Goal: Transaction & Acquisition: Book appointment/travel/reservation

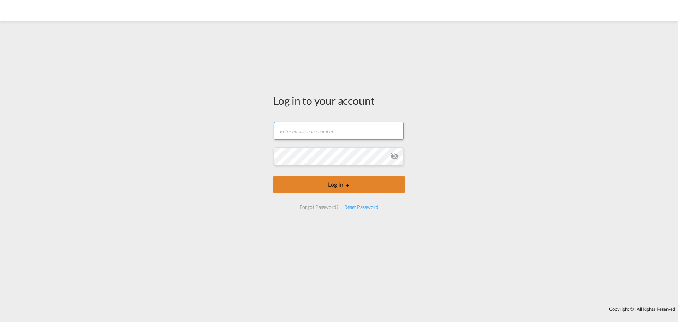
type input "[PERSON_NAME][EMAIL_ADDRESS][DOMAIN_NAME]"
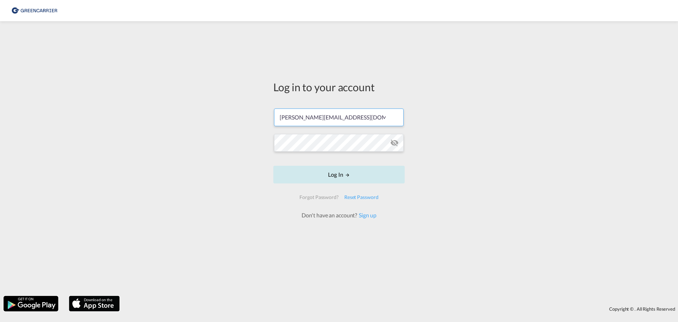
click at [331, 186] on form "[PERSON_NAME][EMAIL_ADDRESS][DOMAIN_NAME] Log In Forgot Password? Reset Passwor…" at bounding box center [338, 160] width 131 height 118
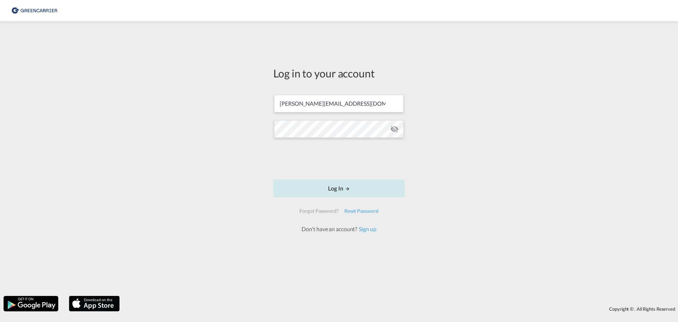
click at [330, 193] on button "Log In" at bounding box center [338, 188] width 131 height 18
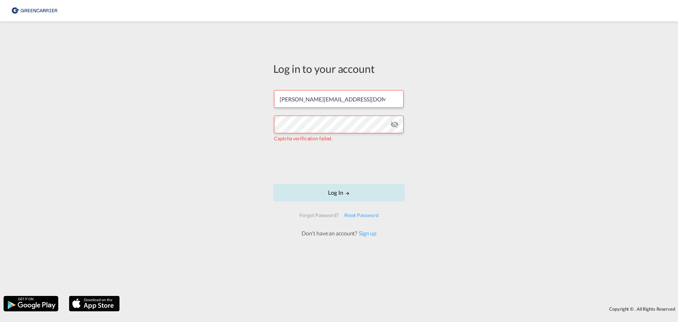
click at [328, 191] on button "Log In" at bounding box center [338, 193] width 131 height 18
click at [142, 169] on div "Log in to your account [PERSON_NAME][EMAIL_ADDRESS][DOMAIN_NAME] Captcha verifi…" at bounding box center [339, 158] width 678 height 267
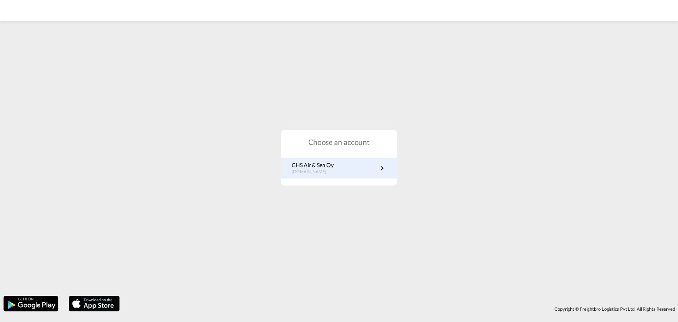
click at [333, 175] on p "[DOMAIN_NAME]" at bounding box center [313, 172] width 42 height 6
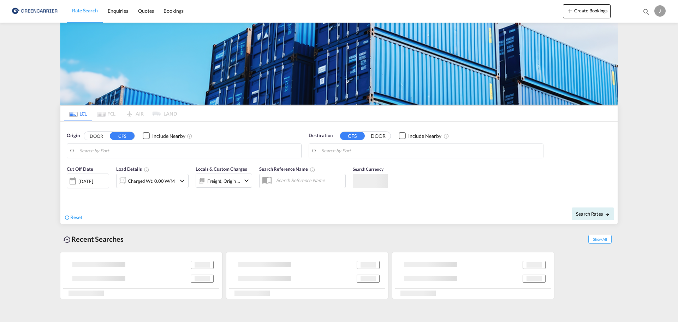
type input "[GEOGRAPHIC_DATA], [GEOGRAPHIC_DATA]"
type input "Bintulu, [GEOGRAPHIC_DATA], MYBTU"
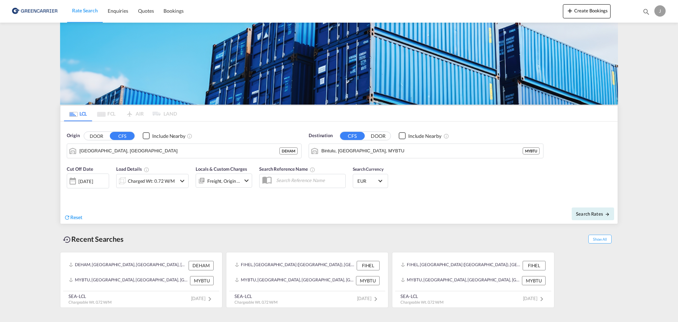
click at [10, 196] on md-content "Rate Search Enquiries Quotes Bookings Create Bookings Bookings Quotes Enquiries…" at bounding box center [339, 161] width 678 height 322
drag, startPoint x: 17, startPoint y: 192, endPoint x: 21, endPoint y: 188, distance: 5.3
click at [17, 192] on md-content "Rate Search Enquiries Quotes Bookings Create Bookings Bookings Quotes Enquiries…" at bounding box center [339, 161] width 678 height 322
click at [37, 192] on md-content "Rate Search Enquiries Quotes Bookings Create Bookings Bookings Quotes Enquiries…" at bounding box center [339, 161] width 678 height 322
click at [7, 161] on md-content "Rate Search Enquiries Quotes Bookings Create Bookings Bookings Quotes Enquiries…" at bounding box center [339, 161] width 678 height 322
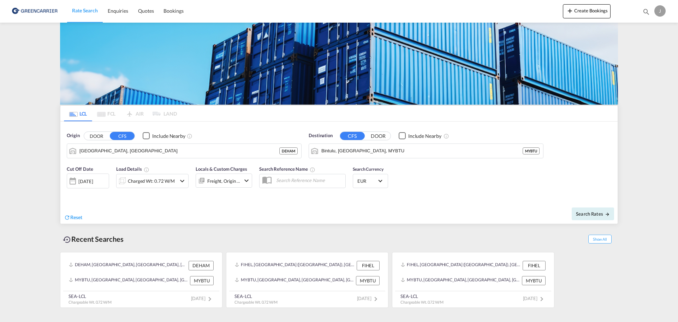
click at [0, 175] on md-content "Rate Search Enquiries Quotes Bookings Create Bookings Bookings Quotes Enquiries…" at bounding box center [339, 161] width 678 height 322
click at [253, 152] on input "Hamburg, DEHAM" at bounding box center [188, 150] width 218 height 11
click at [295, 263] on div "FIHEL, Helsingfors (Helsinki), Finland, Northern Europe, Europe" at bounding box center [295, 265] width 120 height 9
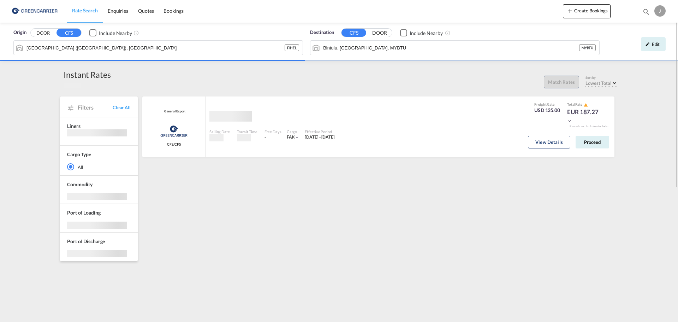
click at [25, 14] on img at bounding box center [35, 11] width 48 height 16
click at [96, 13] on span "Rate Search" at bounding box center [85, 10] width 26 height 6
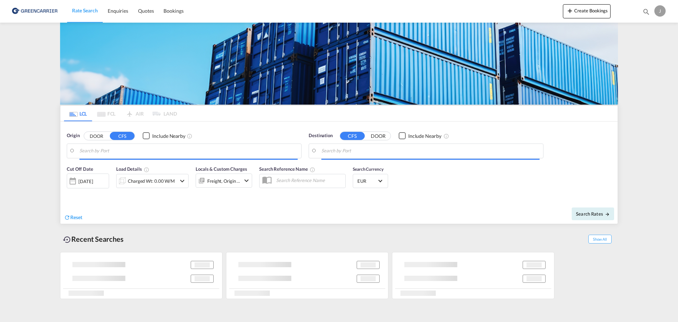
type input "Helsingfors (Helsinki), FIHEL"
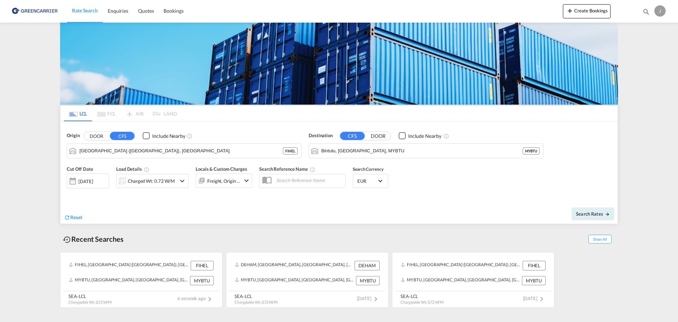
click at [11, 176] on md-content "Rate Search Enquiries Quotes Bookings Create Bookings Bookings Quotes Enquiries…" at bounding box center [339, 161] width 678 height 322
click at [391, 151] on input "Bintulu, Sarawak, MYBTU" at bounding box center [430, 150] width 218 height 11
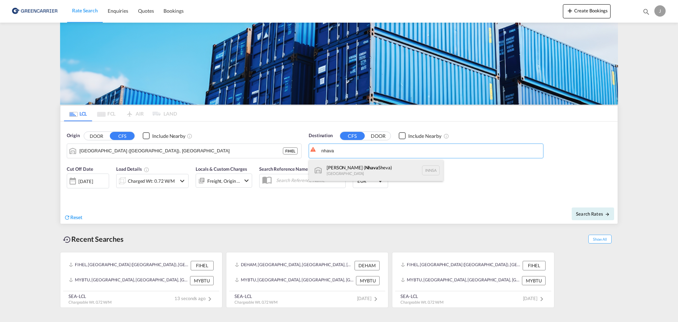
click at [352, 165] on div "Jawaharlal Nehru ( Nhava Sheva) India INNSA" at bounding box center [376, 170] width 134 height 21
type input "Jawaharlal Nehru (Nhava Sheva), INNSA"
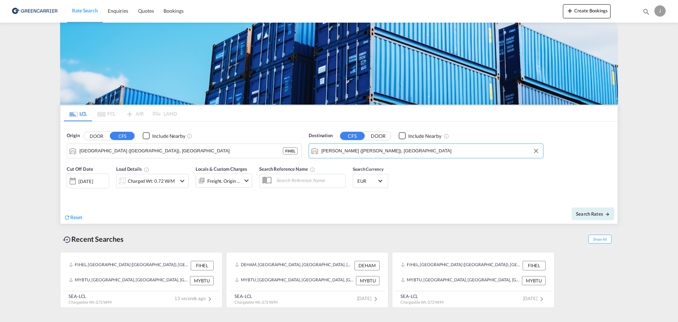
click at [332, 206] on div "Reset" at bounding box center [202, 211] width 277 height 19
click at [203, 207] on div "Reset" at bounding box center [202, 211] width 277 height 19
click at [86, 184] on div "08 Sep 2025" at bounding box center [88, 180] width 42 height 15
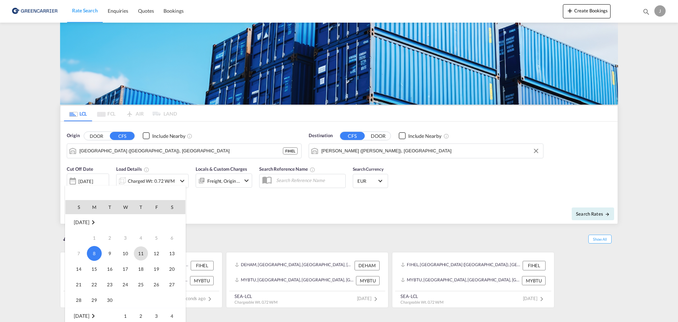
click at [138, 250] on span "11" at bounding box center [141, 253] width 14 height 14
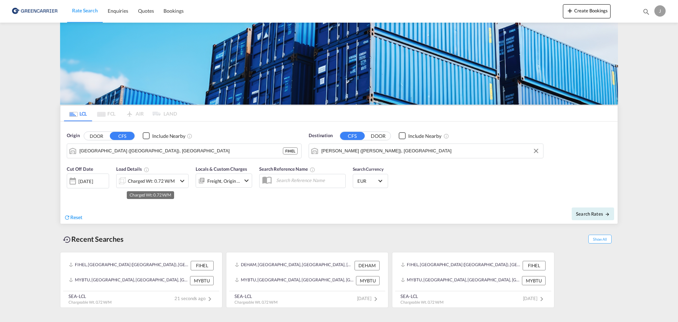
click at [158, 181] on div "Charged Wt: 0.72 W/M" at bounding box center [151, 181] width 47 height 10
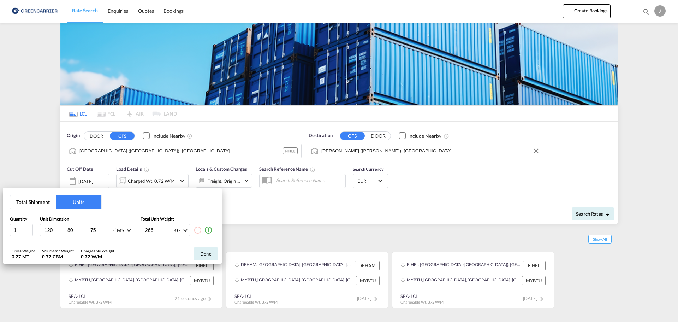
click at [208, 231] on md-icon "icon-plus-circle-outline" at bounding box center [208, 230] width 8 height 8
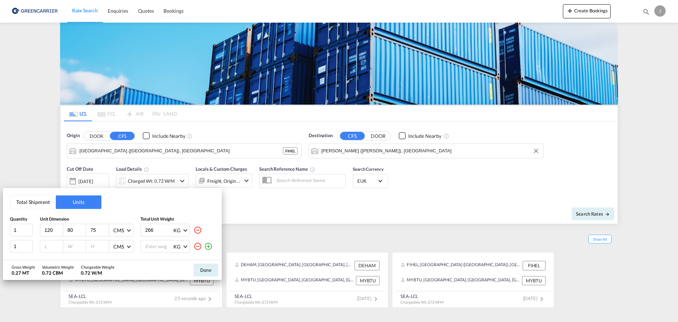
click at [210, 246] on md-icon "icon-plus-circle-outline" at bounding box center [208, 246] width 8 height 8
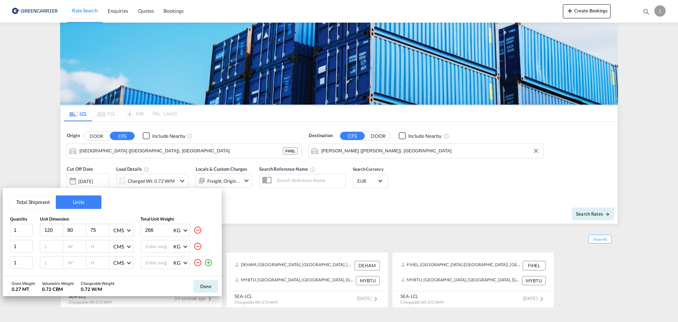
click at [209, 261] on md-icon "icon-plus-circle-outline" at bounding box center [208, 262] width 8 height 8
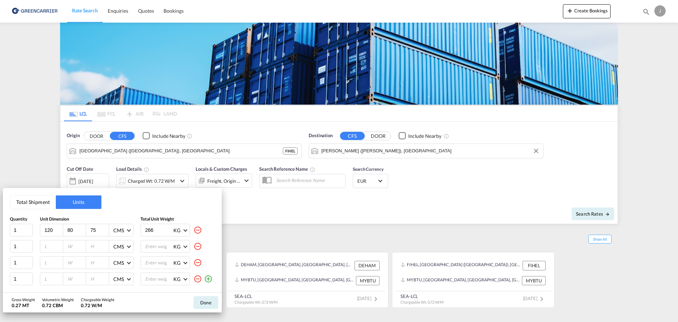
click at [210, 278] on md-icon "icon-plus-circle-outline" at bounding box center [208, 278] width 8 height 8
click at [204, 281] on md-icon "icon-plus-circle-outline" at bounding box center [208, 280] width 8 height 8
click at [53, 229] on input "120" at bounding box center [53, 230] width 19 height 6
drag, startPoint x: 149, startPoint y: 204, endPoint x: 513, endPoint y: 171, distance: 365.4
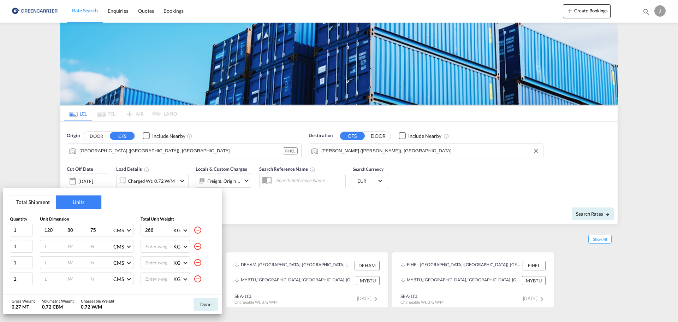
click at [515, 171] on div "Total Shipment Units Quantity Unit Dimension Total Unit Weight 1 120 80 75 CMS …" at bounding box center [339, 161] width 678 height 322
click at [52, 228] on input "120" at bounding box center [53, 230] width 19 height 6
type input "120"
type input "80"
type input "146"
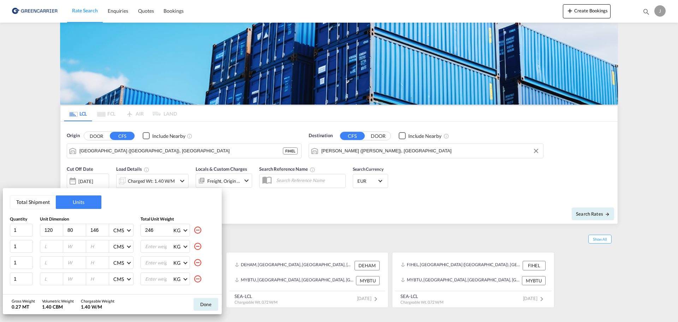
type input "246"
type input "120"
type input "80"
type input "153"
type input "320"
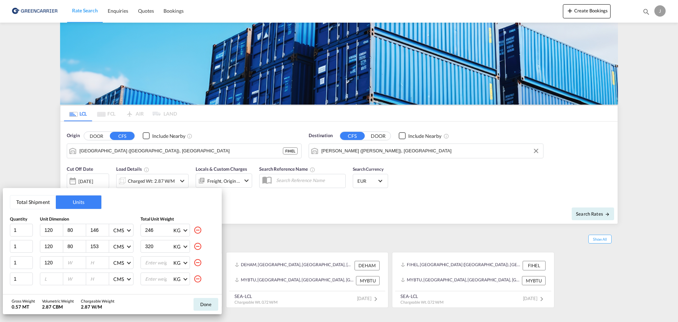
type input "120"
type input "80"
type input "146"
type input "246"
type input "120"
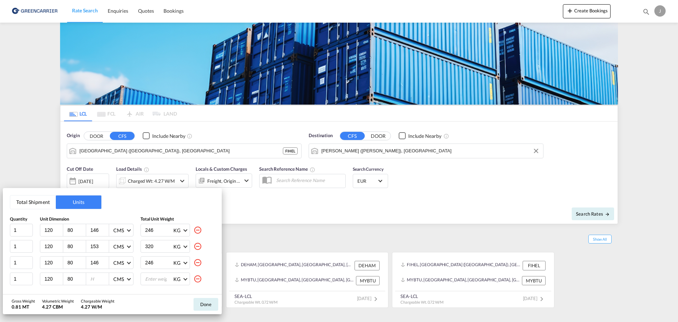
type input "80"
type input "122"
type input "300"
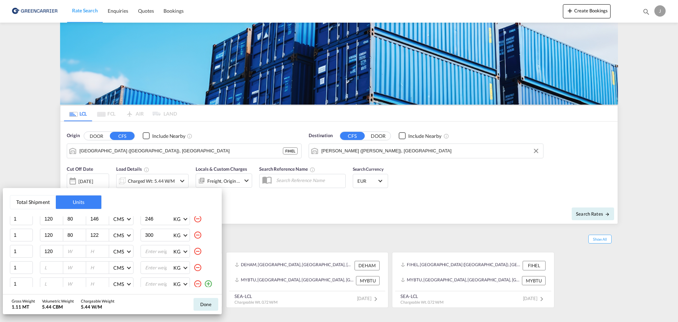
type input "120"
type input "80"
type input "122"
type input "300"
type input "120"
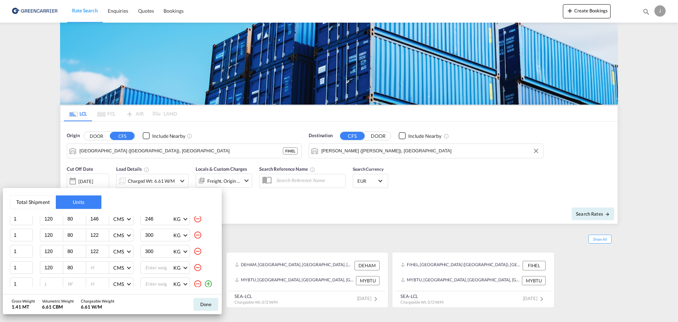
type input "80"
type input "120"
type input "200"
type input "120"
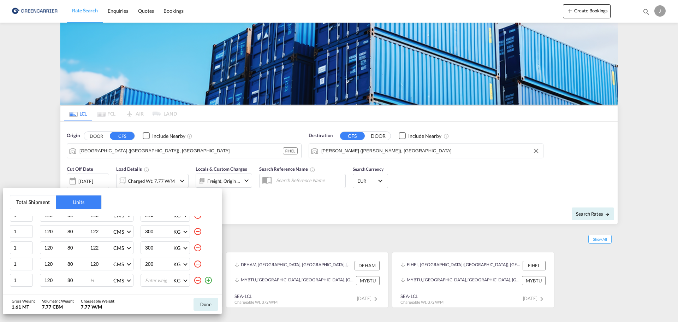
type input "80"
type input "122"
type input "300"
click at [205, 304] on button "Done" at bounding box center [205, 304] width 25 height 13
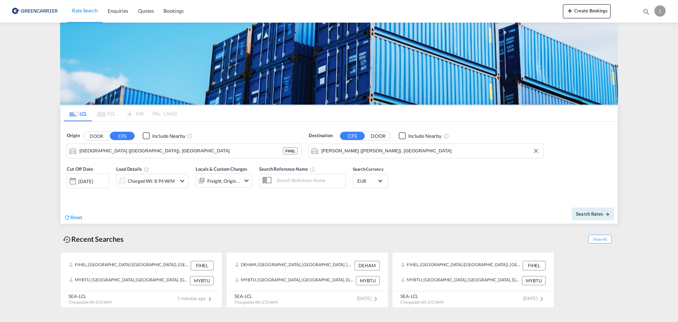
click at [26, 125] on md-content "Rate Search Enquiries Quotes Bookings Create Bookings Bookings Quotes Enquiries…" at bounding box center [339, 161] width 678 height 322
click at [598, 215] on span "Search Rates" at bounding box center [593, 214] width 34 height 6
type input "FIHEL to INNSA / 11 Sep 2025"
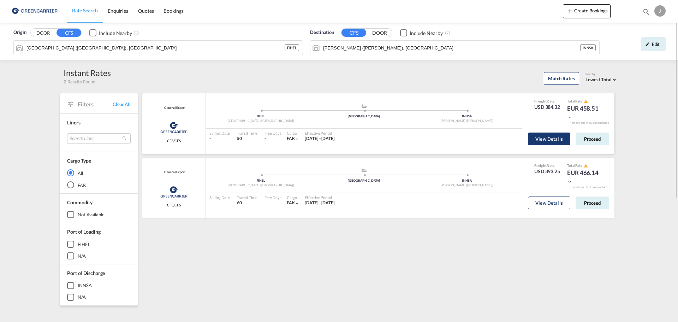
click at [564, 140] on button "View Details" at bounding box center [549, 138] width 42 height 13
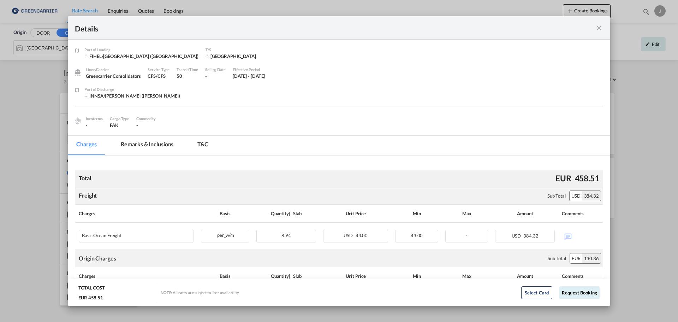
click at [133, 145] on md-tab-item "Remarks & Inclusions" at bounding box center [147, 145] width 70 height 19
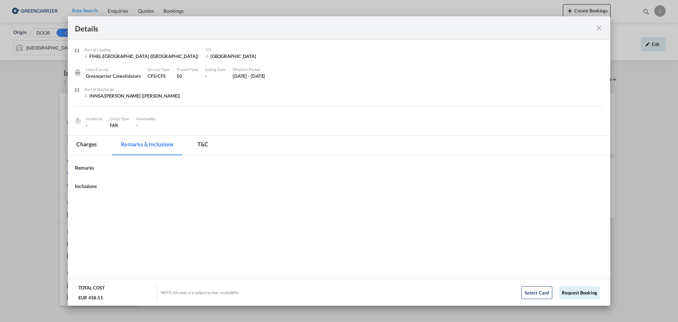
click at [206, 144] on md-tab-item "T&C" at bounding box center [203, 145] width 28 height 19
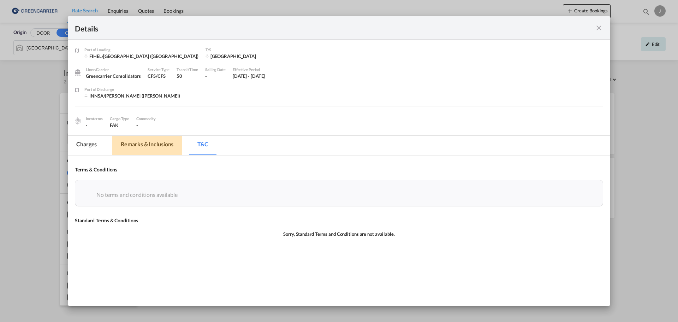
click at [164, 154] on md-tab-item "Remarks & Inclusions" at bounding box center [147, 145] width 70 height 19
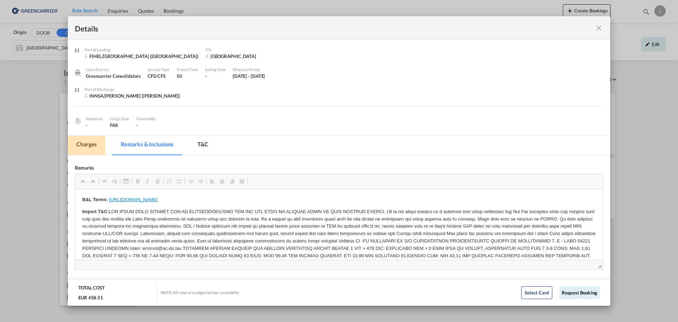
click at [82, 146] on md-tab-item "Charges" at bounding box center [86, 145] width 37 height 19
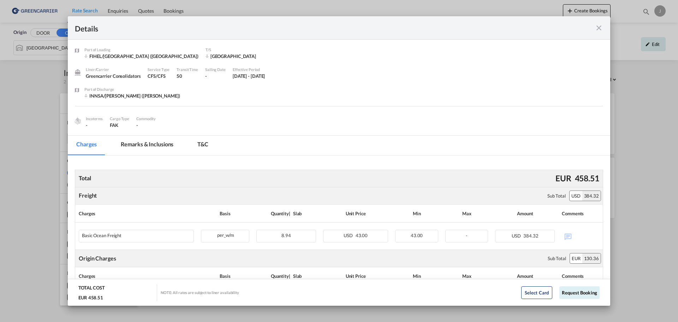
click at [599, 29] on md-icon "icon-close fg-AAA8AD m-0 cursor" at bounding box center [598, 28] width 8 height 8
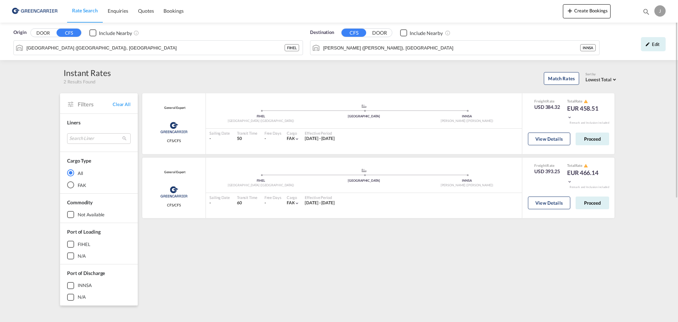
click at [354, 259] on div "General Export Greencarrier Consolidators CFS/CFS added by you .a{fill:#aaa8ad;…" at bounding box center [379, 305] width 477 height 424
click at [512, 239] on div "General Export Greencarrier Consolidators CFS/CFS added by you .a{fill:#aaa8ad;…" at bounding box center [379, 305] width 477 height 424
click at [477, 237] on div "General Export Greencarrier Consolidators CFS/CFS added by you .a{fill:#aaa8ad;…" at bounding box center [379, 305] width 477 height 424
click at [593, 283] on div "General Export Greencarrier Consolidators CFS/CFS added by you .a{fill:#aaa8ad;…" at bounding box center [379, 305] width 477 height 424
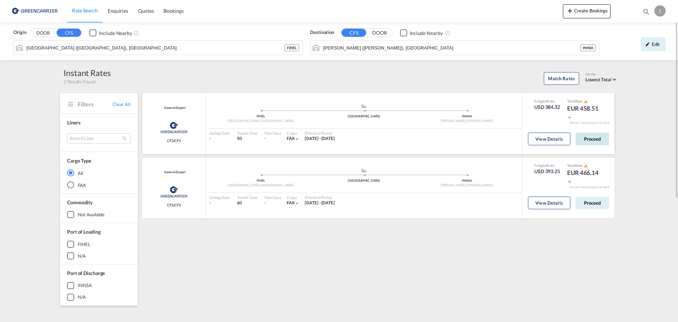
click at [586, 142] on button "Proceed" at bounding box center [592, 138] width 34 height 13
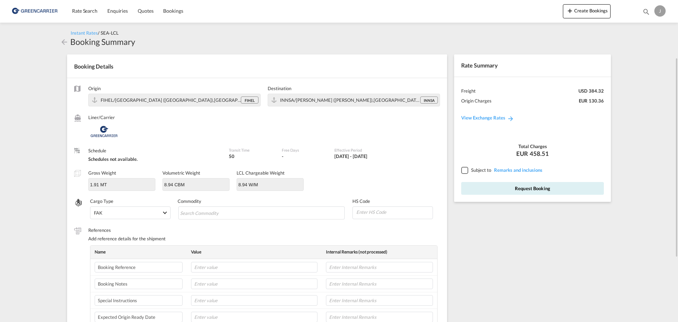
scroll to position [106, 0]
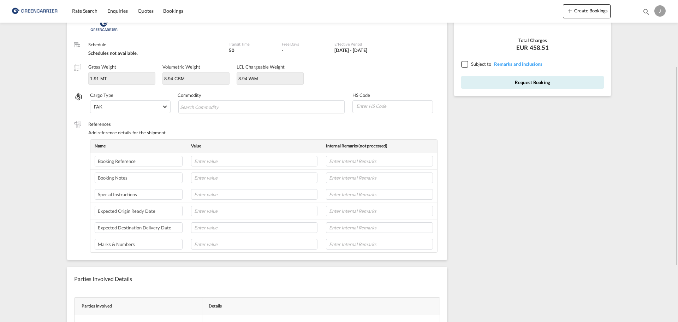
click at [41, 164] on md-content "Rate Search Enquiries Quotes Bookings Create Bookings Bookings Quotes Enquiries…" at bounding box center [339, 161] width 678 height 322
click at [291, 157] on input "text" at bounding box center [254, 161] width 126 height 11
type input "GVAES2509822"
click at [30, 155] on md-content "Rate Search Enquiries Quotes Bookings Create Bookings Bookings Quotes Enquiries…" at bounding box center [339, 161] width 678 height 322
click at [195, 105] on input "Chips input." at bounding box center [212, 106] width 65 height 11
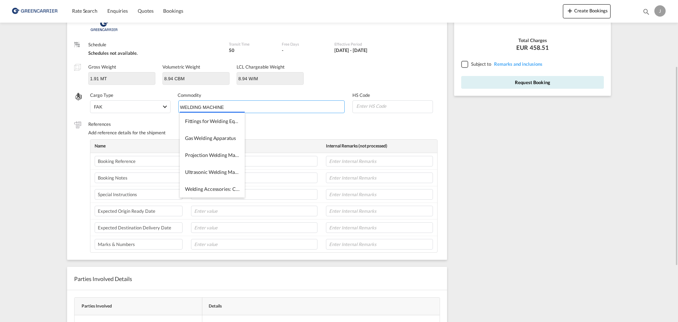
type input "WELDING MACHINES"
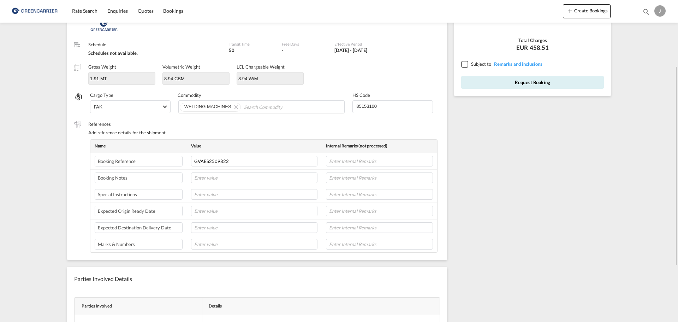
type input "85153100"
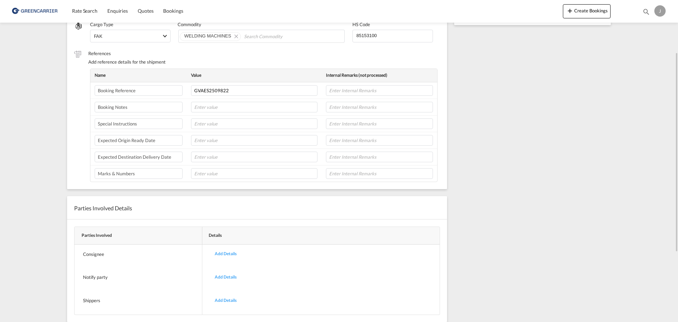
scroll to position [196, 0]
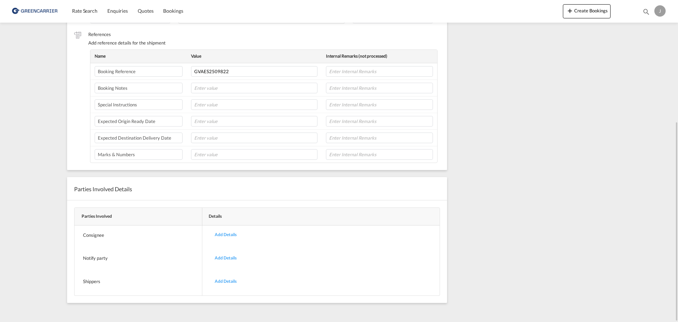
click at [34, 140] on md-content "Rate Search Enquiries Quotes Bookings Create Bookings Bookings Quotes Enquiries…" at bounding box center [339, 161] width 678 height 322
click at [281, 90] on input "text" at bounding box center [254, 88] width 126 height 11
type input "n"
click at [228, 104] on input "text" at bounding box center [254, 104] width 126 height 11
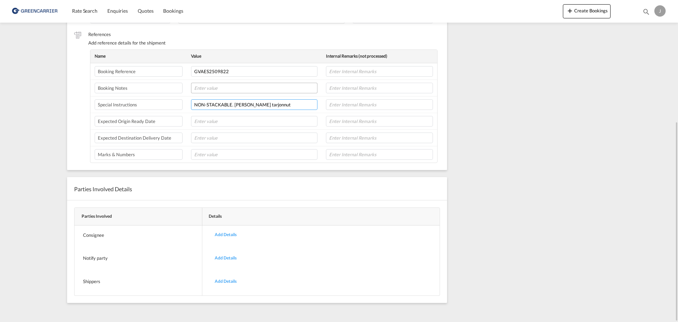
type input "NON-STACKABLE. Marko Suistomaa tarjonnut"
click at [241, 88] on input "text" at bounding box center [254, 88] width 126 height 11
type input "Shipper: Kemppi"
click at [25, 100] on md-content "Rate Search Enquiries Quotes Bookings Create Bookings Bookings Quotes Enquiries…" at bounding box center [339, 161] width 678 height 322
click at [512, 130] on div "Rate Summary Freight USD 384.32 Origin Charges EUR 130.36 View Exchange Rates T…" at bounding box center [533, 87] width 167 height 470
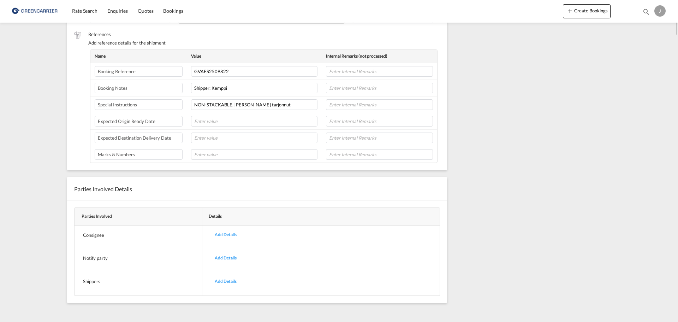
scroll to position [0, 0]
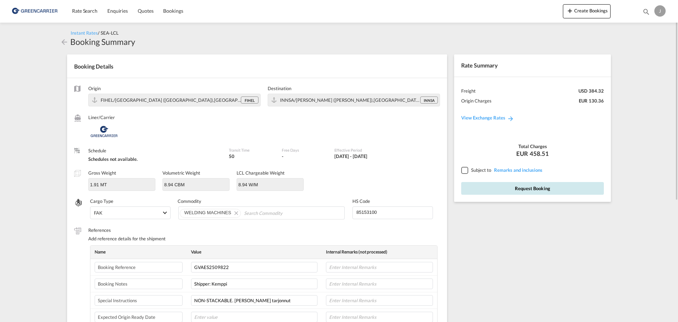
click at [492, 191] on button "Request Booking" at bounding box center [532, 188] width 143 height 13
click at [462, 167] on div at bounding box center [464, 170] width 6 height 6
click at [486, 232] on div "Rate Summary Freight USD 384.32 Origin Charges EUR 130.36 View Exchange Rates T…" at bounding box center [533, 282] width 167 height 470
click at [519, 190] on button "Request Booking" at bounding box center [532, 188] width 143 height 13
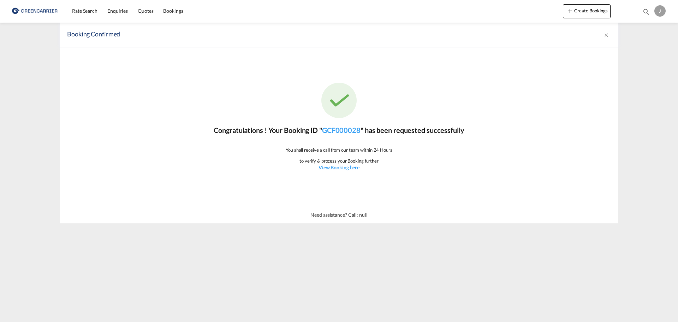
click at [168, 164] on div "Congratulations ! Your Booking ID " GCF000028 " has been requested successfully…" at bounding box center [339, 126] width 558 height 159
